Goal: Information Seeking & Learning: Learn about a topic

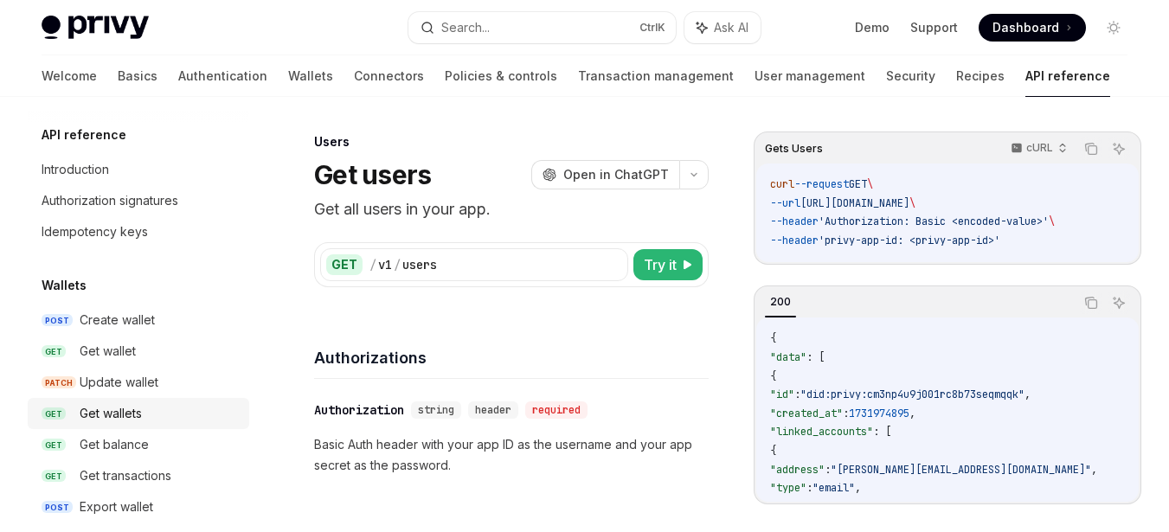
click at [142, 408] on div "Get wallets" at bounding box center [111, 413] width 62 height 21
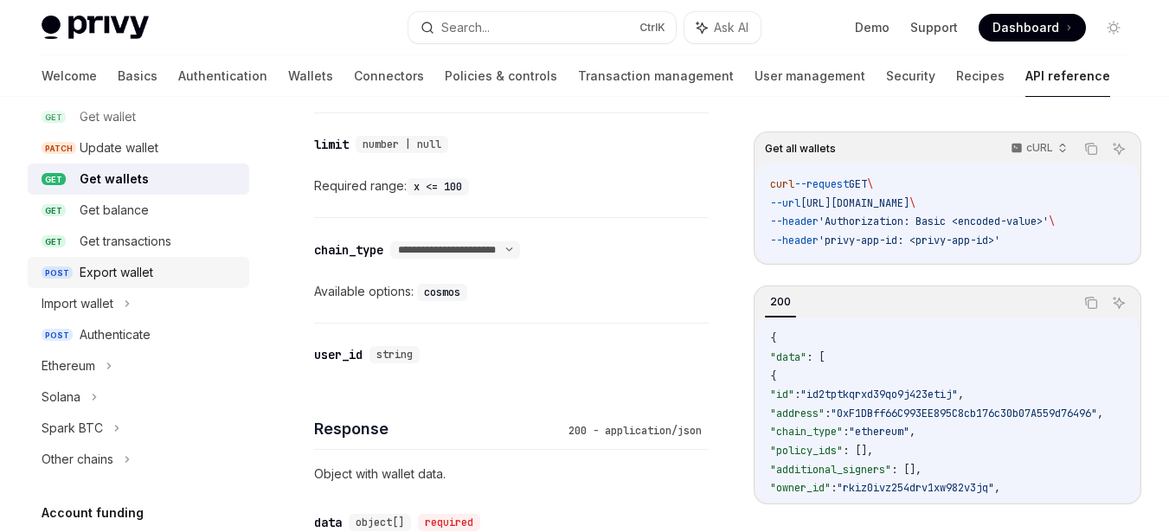
scroll to position [260, 0]
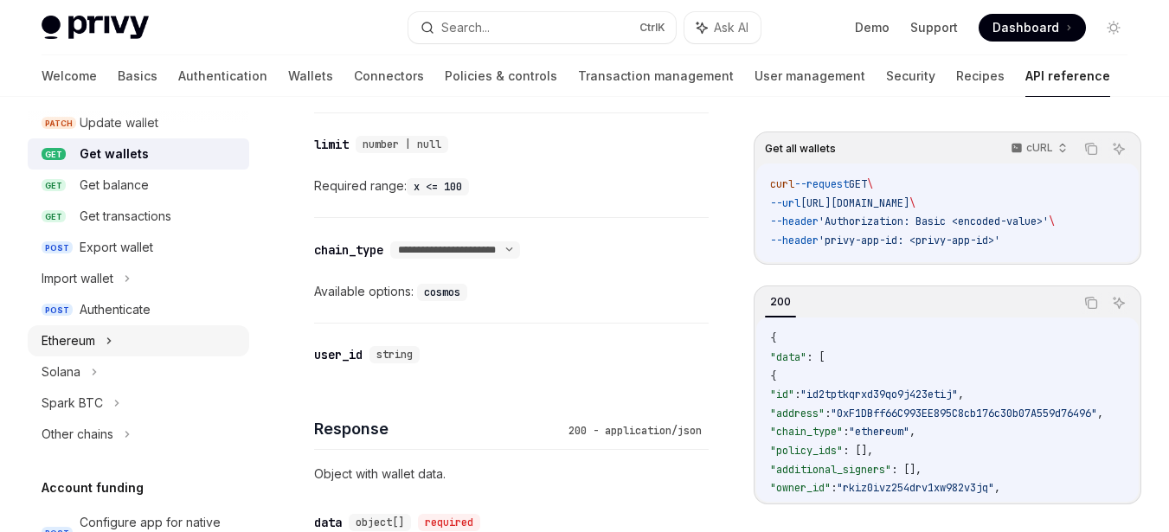
click at [112, 346] on icon at bounding box center [109, 341] width 7 height 21
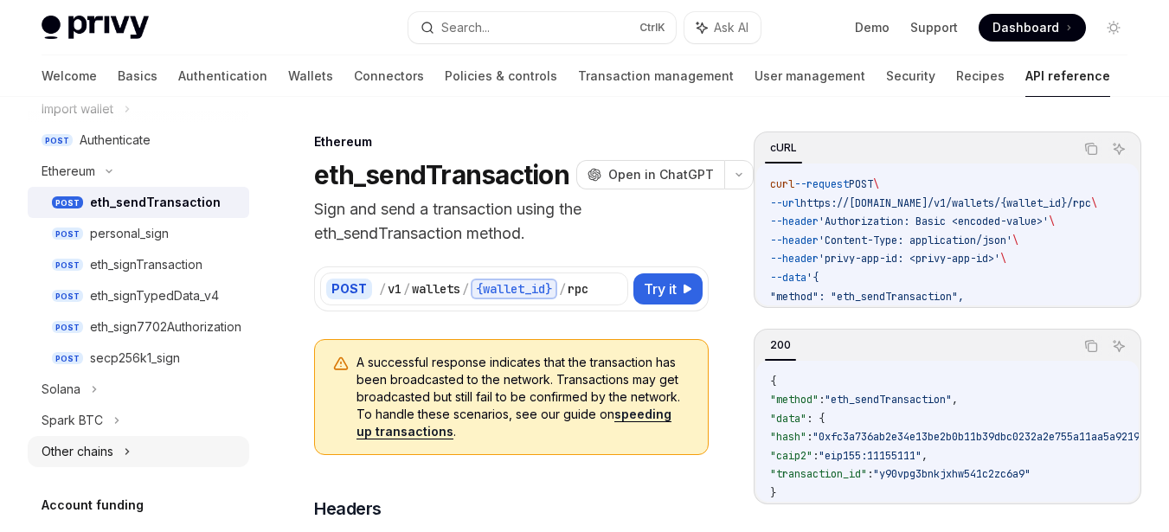
scroll to position [519, 0]
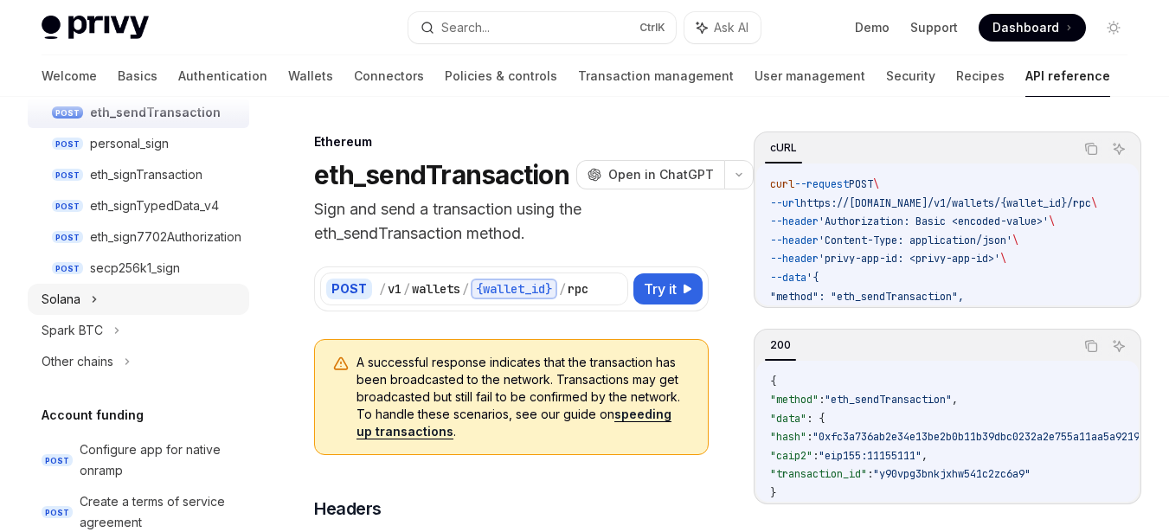
click at [140, 306] on div "Solana" at bounding box center [139, 299] width 222 height 31
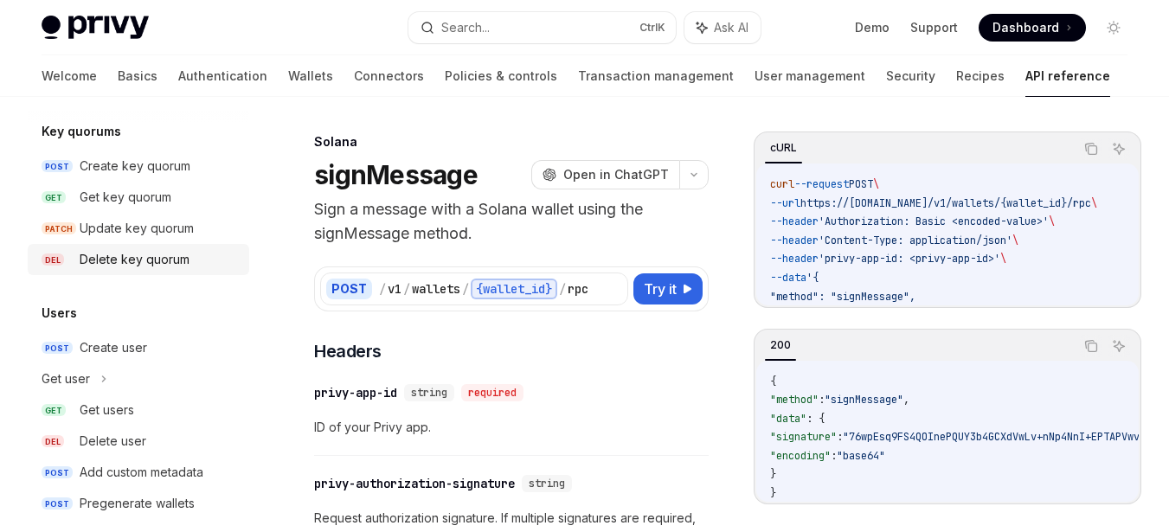
scroll to position [1536, 0]
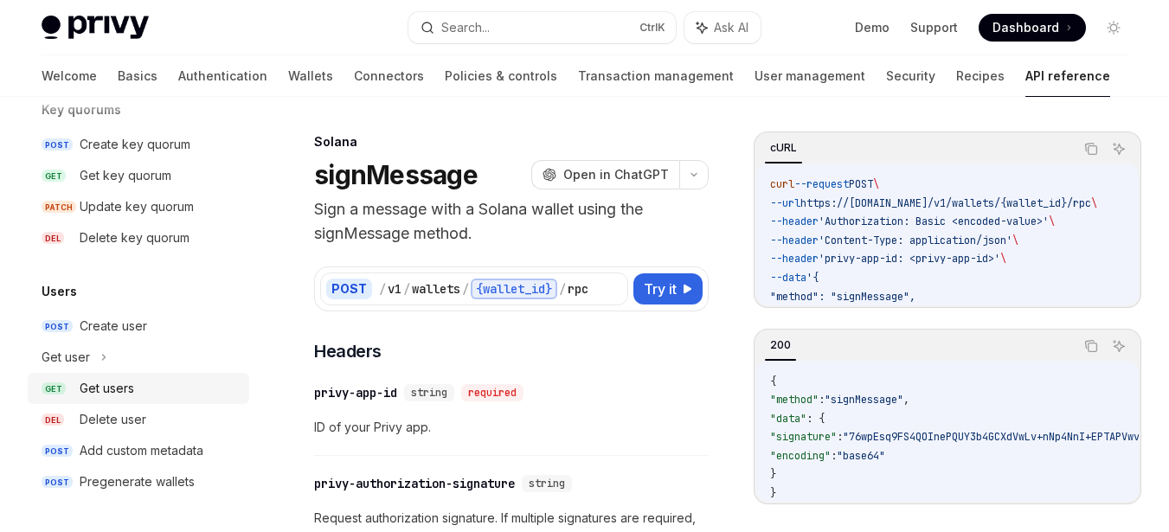
click at [139, 394] on div "Get users" at bounding box center [159, 388] width 159 height 21
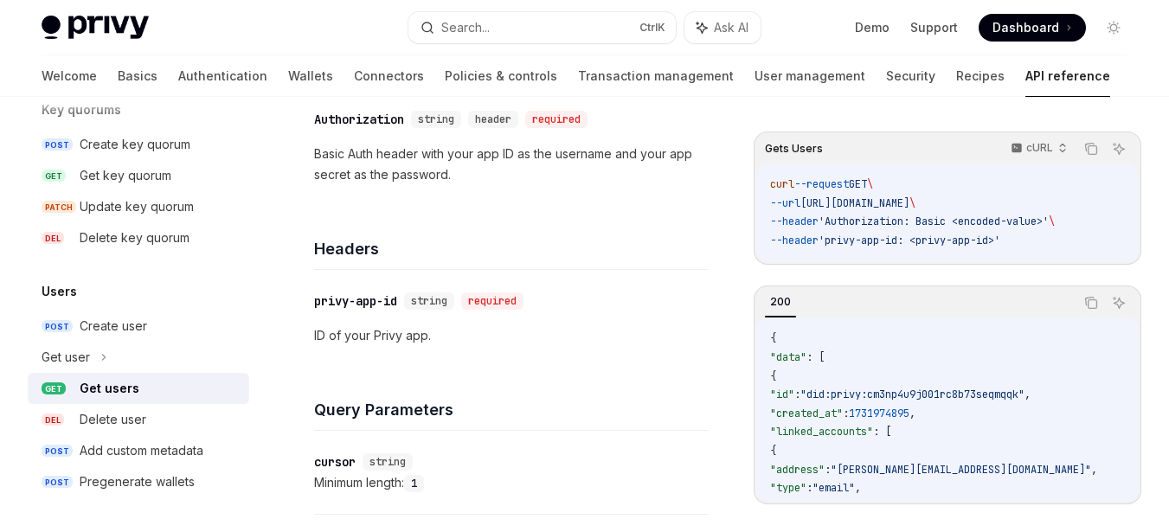
scroll to position [346, 0]
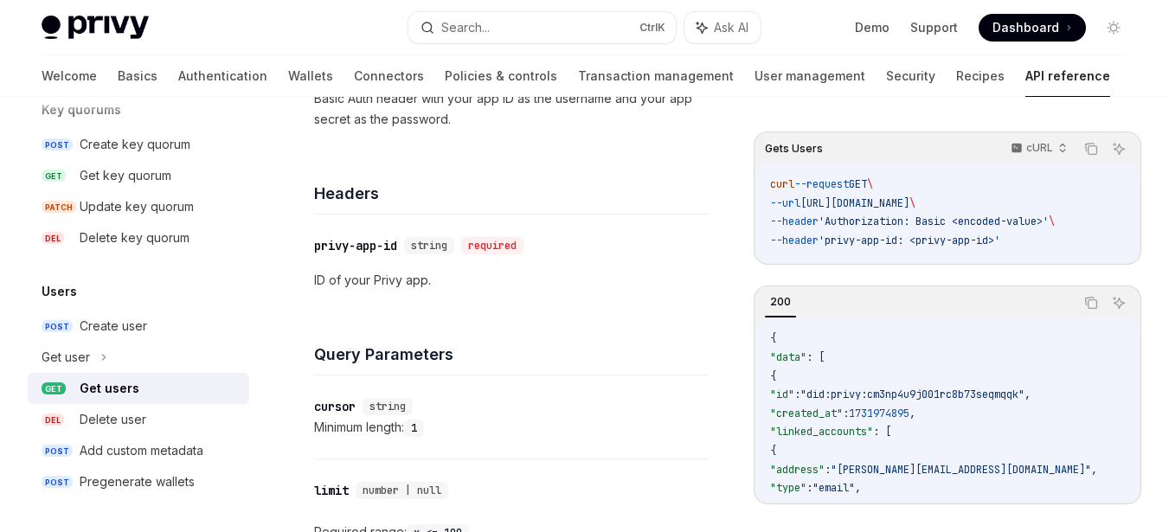
click at [112, 386] on div "Get users" at bounding box center [110, 388] width 60 height 21
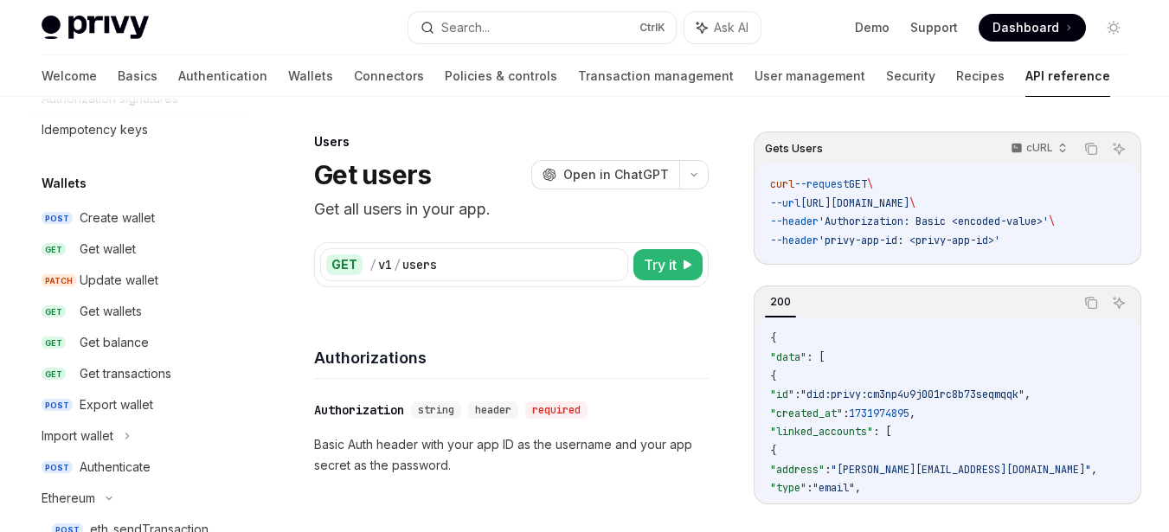
scroll to position [65, 0]
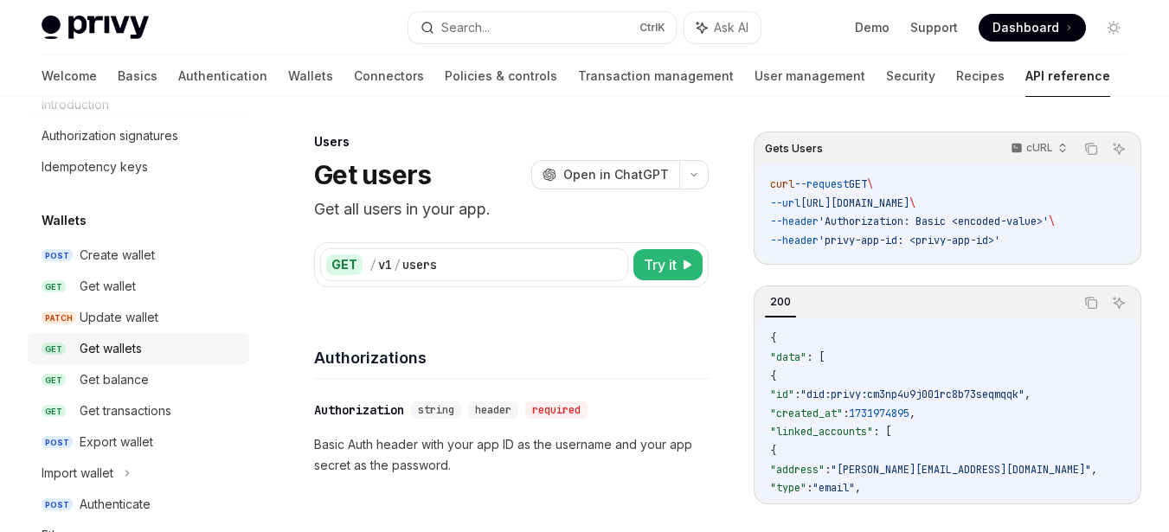
click at [132, 347] on div "Get wallets" at bounding box center [111, 348] width 62 height 21
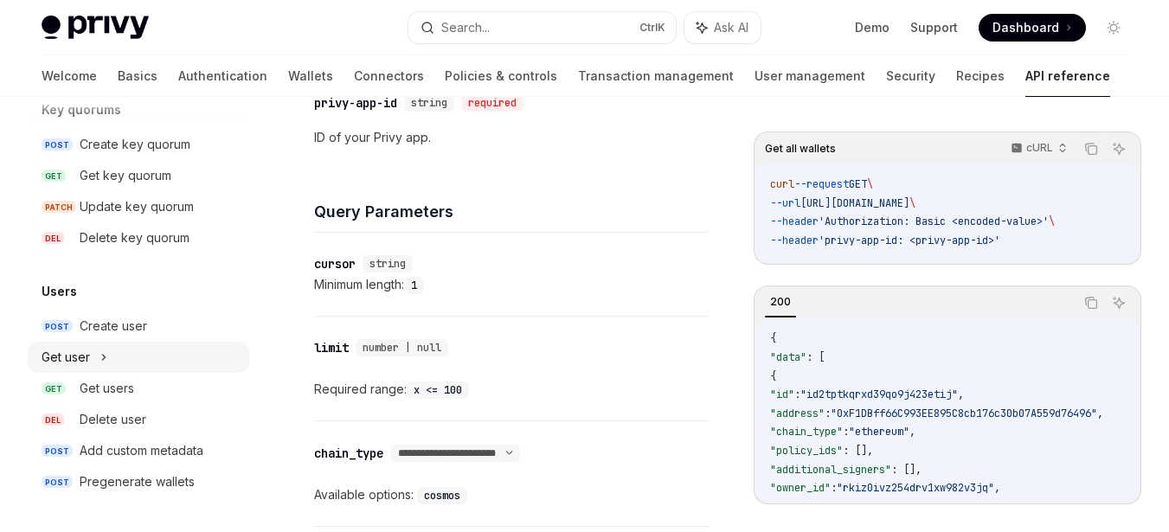
scroll to position [519, 0]
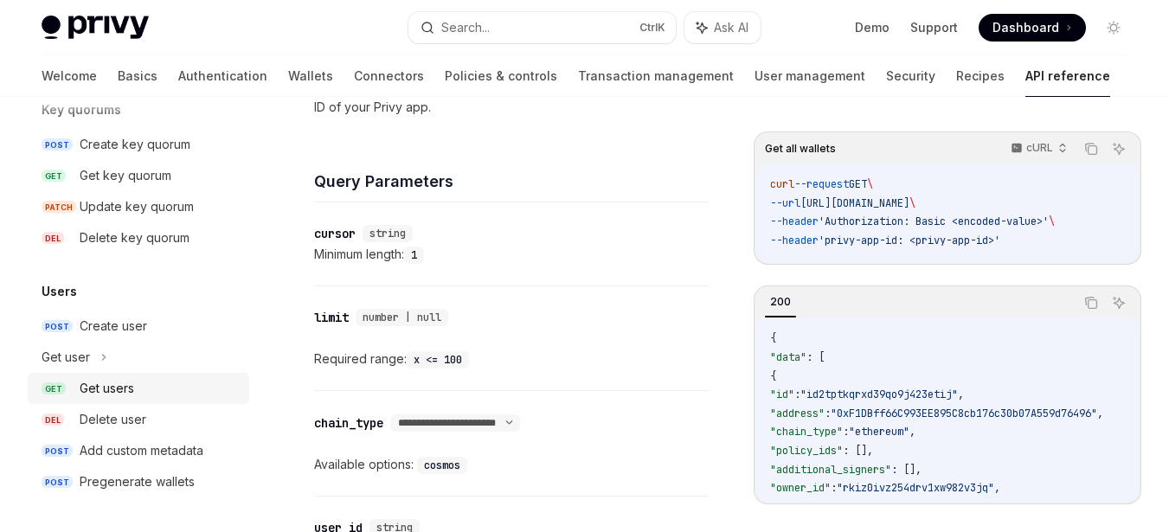
click at [131, 391] on div "Get users" at bounding box center [107, 388] width 55 height 21
type textarea "*"
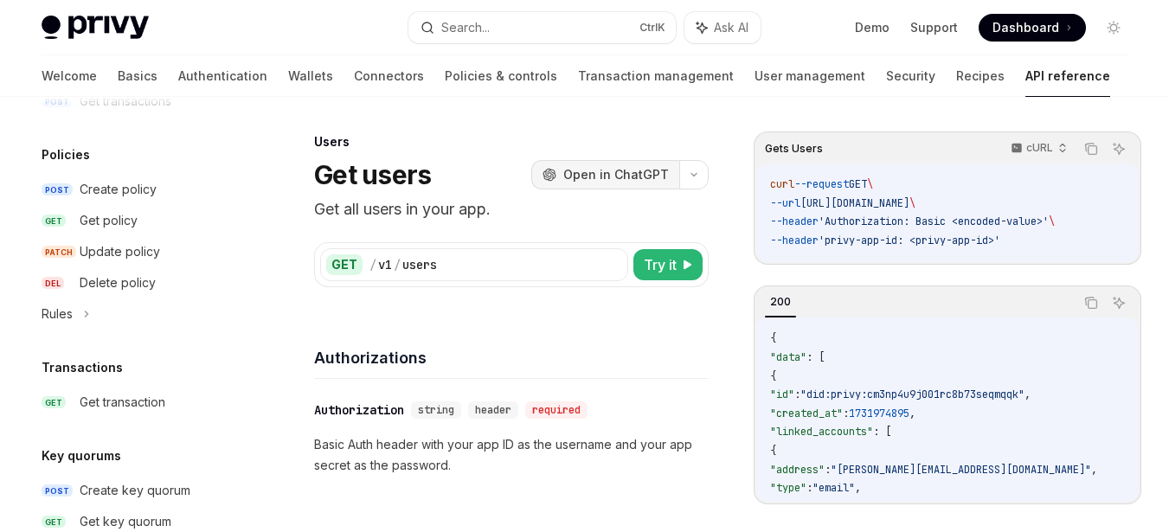
click at [639, 177] on span "Open in ChatGPT" at bounding box center [616, 174] width 106 height 17
click at [636, 171] on span "Open in ChatGPT" at bounding box center [616, 174] width 106 height 17
